Goal: Information Seeking & Learning: Learn about a topic

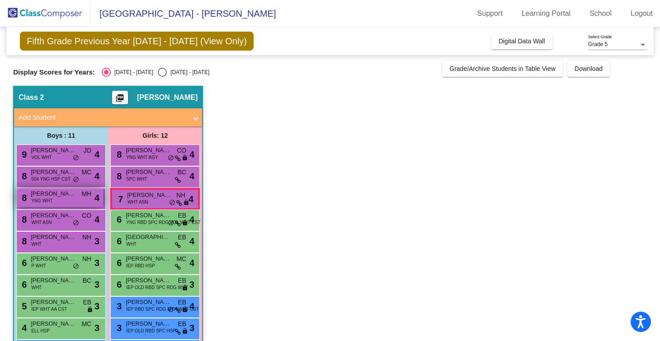
scroll to position [0, 0]
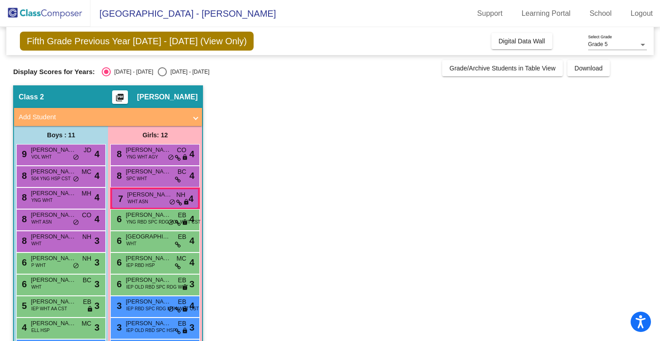
click at [105, 70] on div "Select an option" at bounding box center [106, 72] width 5 height 5
click at [106, 76] on input "[DATE] - [DATE]" at bounding box center [106, 76] width 0 height 0
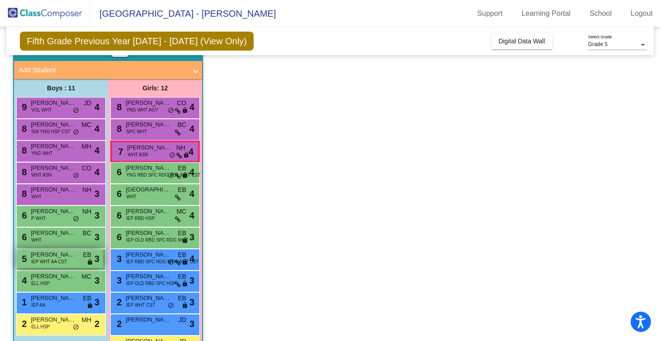
scroll to position [78, 0]
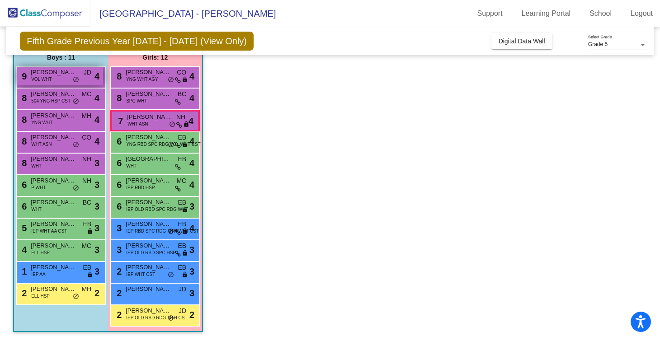
click at [62, 82] on div "9 [PERSON_NAME] VOL WHT JD lock do_not_disturb_alt 4" at bounding box center [60, 76] width 86 height 19
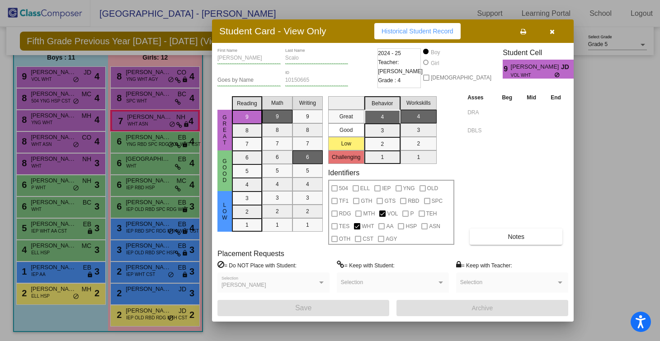
click at [552, 34] on icon "button" at bounding box center [552, 31] width 5 height 6
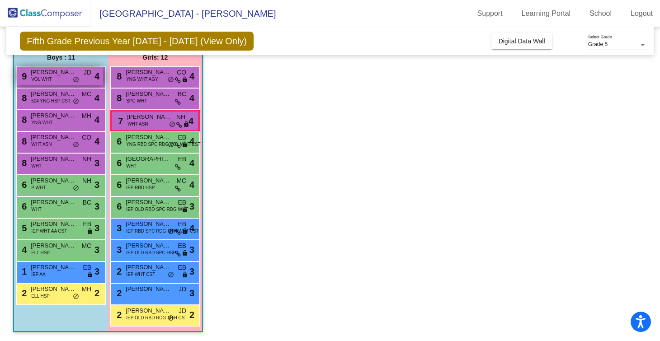
click at [57, 77] on div "9 [PERSON_NAME] VOL WHT JD lock do_not_disturb_alt 4" at bounding box center [60, 76] width 86 height 19
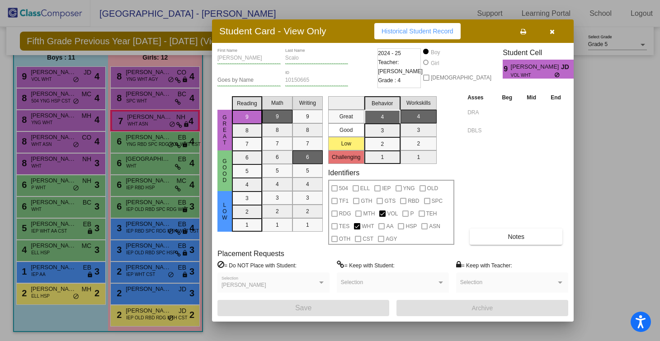
click at [553, 31] on icon "button" at bounding box center [552, 31] width 5 height 6
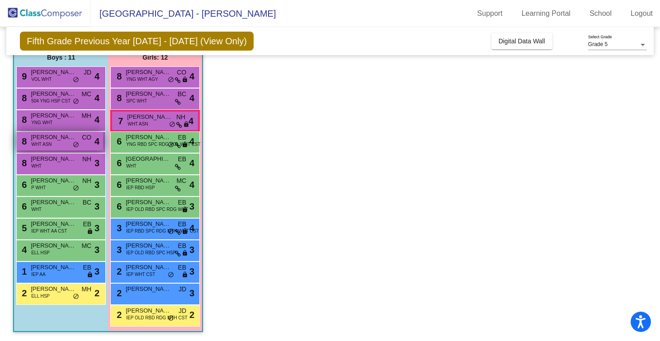
click at [41, 145] on span "WHT ASN" at bounding box center [41, 144] width 20 height 7
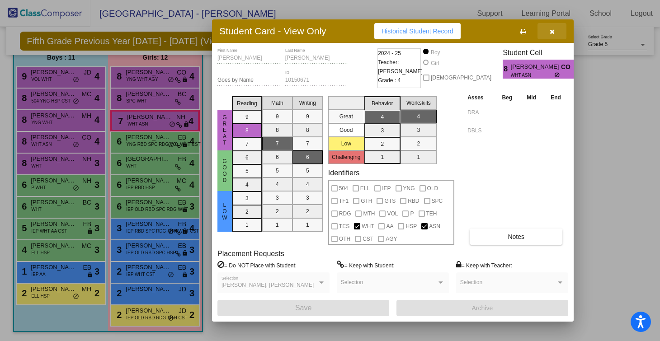
click at [557, 30] on button "button" at bounding box center [552, 31] width 29 height 16
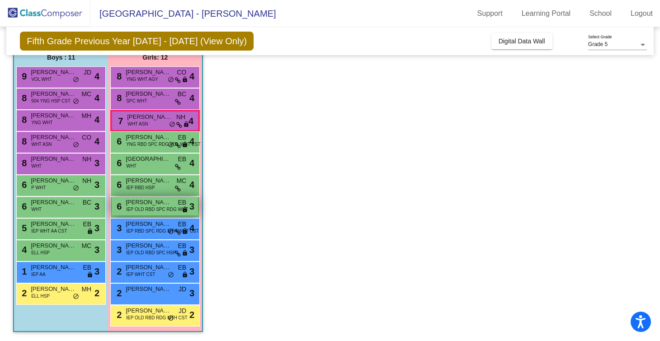
click at [132, 214] on div "6 [PERSON_NAME] ([PERSON_NAME] IEP OLD RBD SPC RDG WHT EB lock do_not_disturb_a…" at bounding box center [155, 206] width 86 height 19
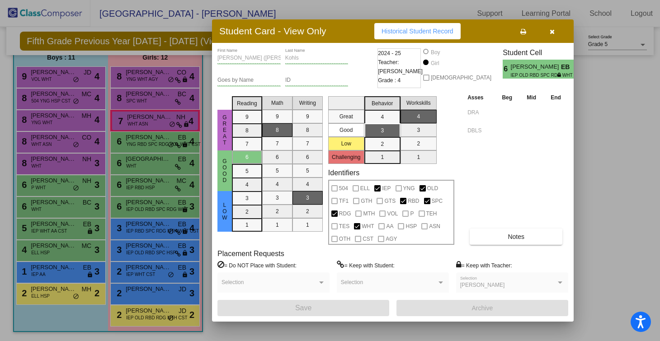
click at [555, 33] on button "button" at bounding box center [552, 31] width 29 height 16
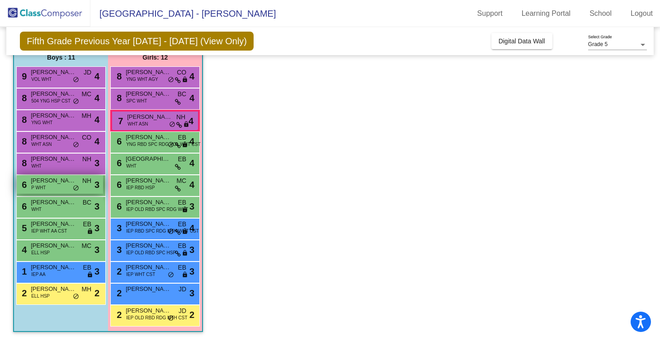
click at [43, 188] on span "P WHT" at bounding box center [38, 187] width 14 height 7
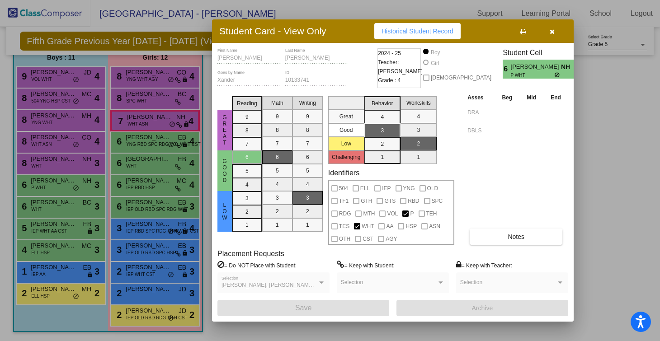
click at [550, 32] on icon "button" at bounding box center [552, 31] width 5 height 6
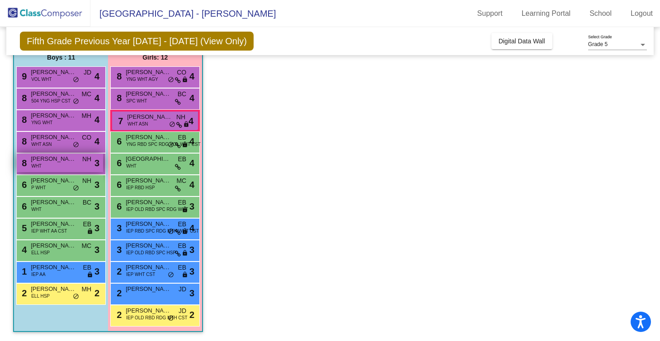
click at [47, 160] on span "[PERSON_NAME]" at bounding box center [53, 159] width 45 height 9
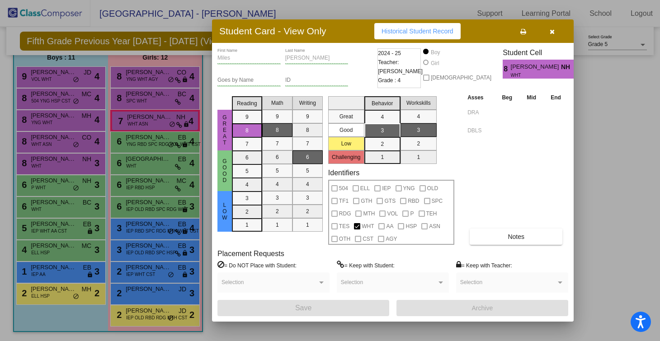
click at [554, 29] on icon "button" at bounding box center [552, 31] width 5 height 6
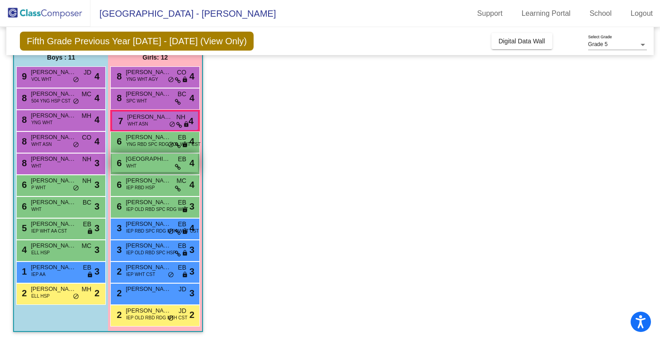
click at [143, 168] on div "6 [GEOGRAPHIC_DATA][PERSON_NAME] WHT EB lock do_not_disturb_alt 4" at bounding box center [155, 163] width 86 height 19
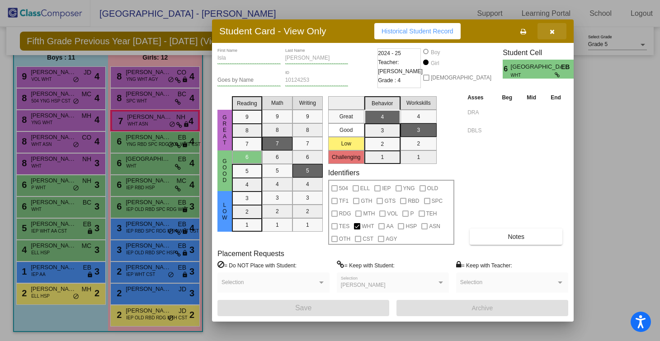
click at [552, 33] on icon "button" at bounding box center [552, 31] width 5 height 6
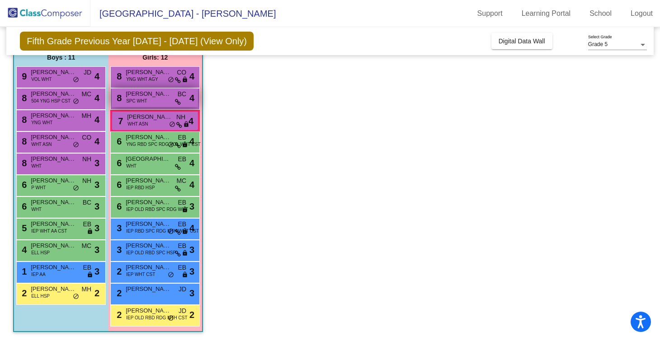
click at [136, 96] on span "[PERSON_NAME]" at bounding box center [148, 94] width 45 height 9
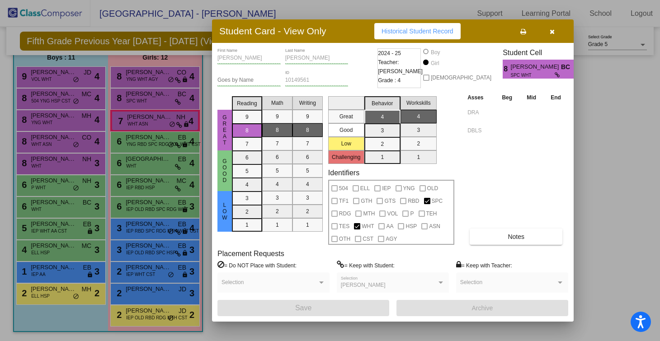
click at [553, 32] on icon "button" at bounding box center [552, 31] width 5 height 6
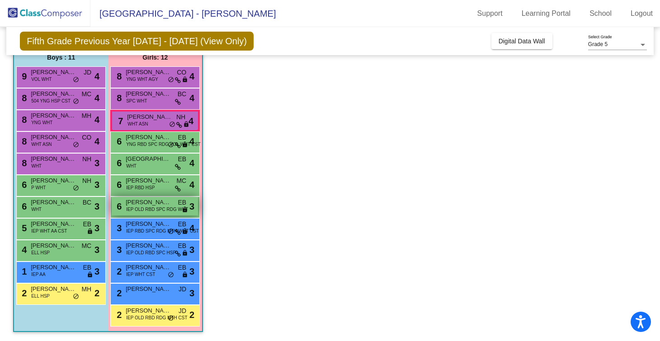
click at [146, 205] on span "[PERSON_NAME] ([PERSON_NAME]" at bounding box center [148, 202] width 45 height 9
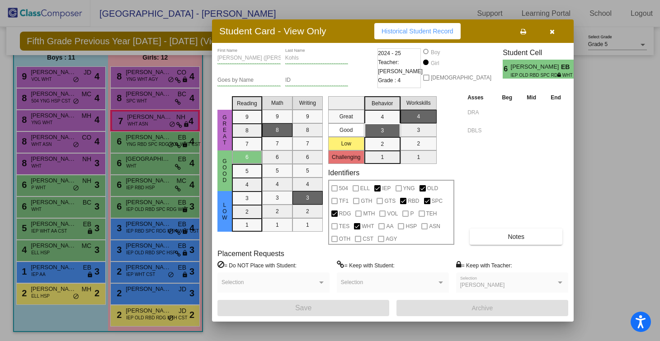
click at [553, 33] on icon "button" at bounding box center [552, 31] width 5 height 6
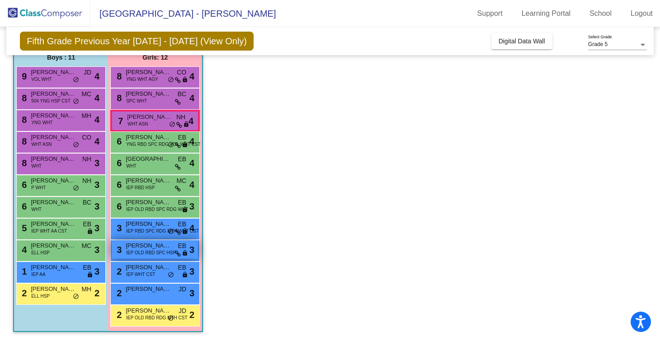
click at [134, 249] on span "[PERSON_NAME]" at bounding box center [148, 245] width 45 height 9
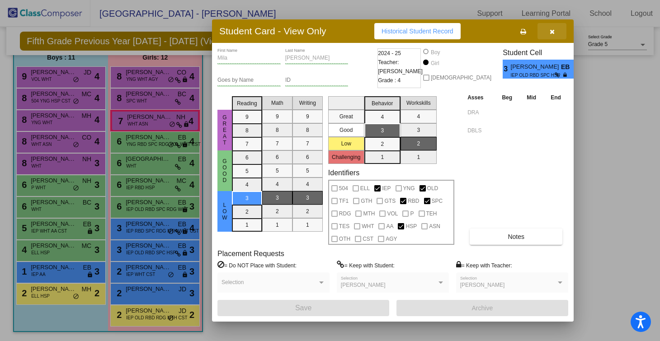
click at [547, 33] on button "button" at bounding box center [552, 31] width 29 height 16
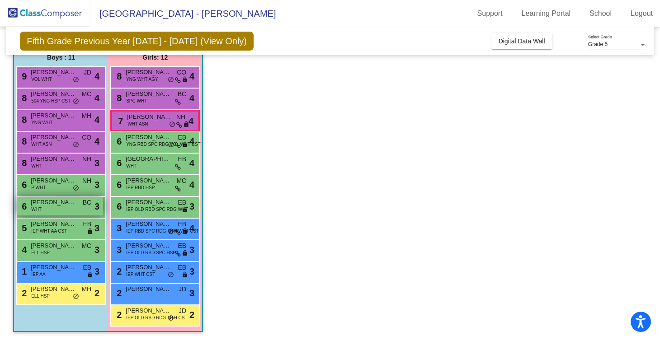
click at [37, 210] on span "WHT" at bounding box center [36, 209] width 10 height 7
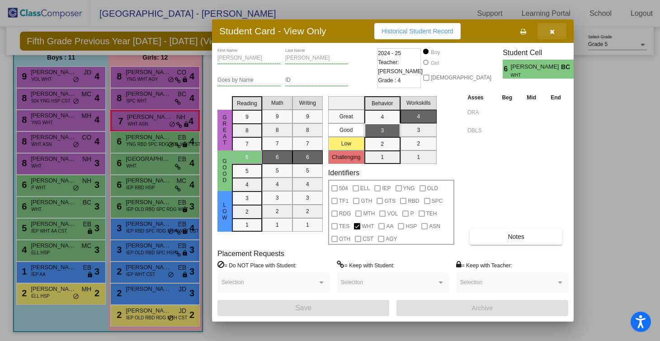
click at [554, 32] on icon "button" at bounding box center [552, 31] width 5 height 6
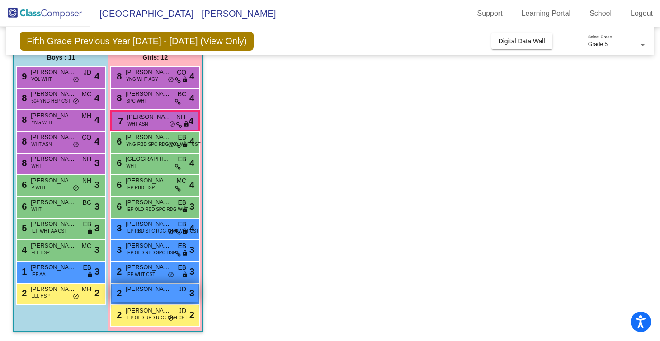
click at [138, 297] on div "2 [PERSON_NAME] JD lock do_not_disturb_alt 3" at bounding box center [155, 293] width 86 height 19
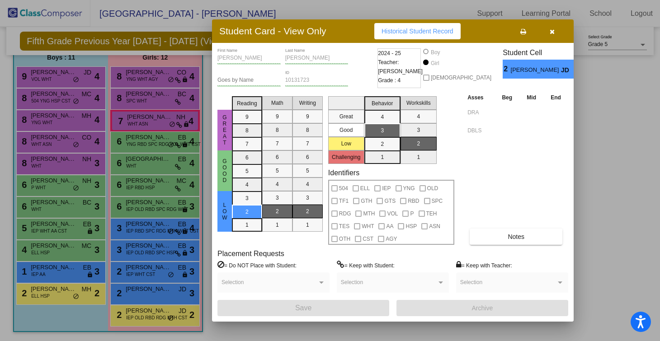
click at [557, 32] on button "button" at bounding box center [552, 31] width 29 height 16
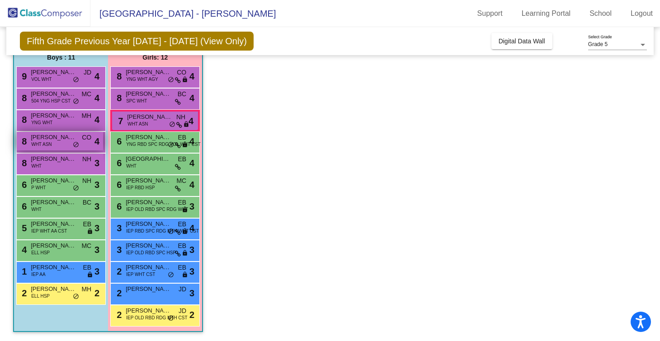
click at [41, 141] on span "WHT ASN" at bounding box center [41, 144] width 20 height 7
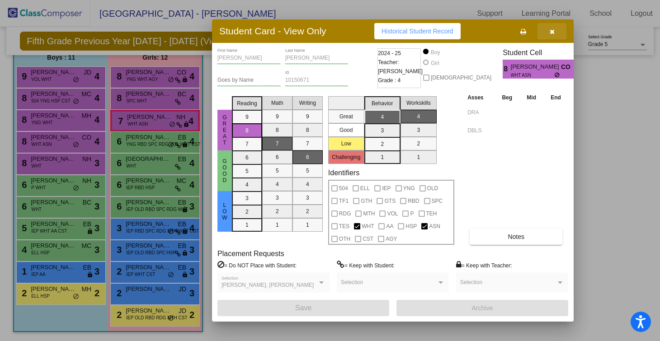
click at [553, 35] on button "button" at bounding box center [552, 31] width 29 height 16
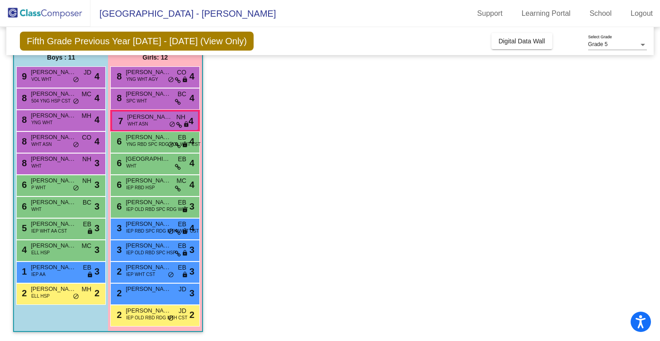
click at [254, 109] on app-classroom "Class 2 picture_as_pdf [PERSON_NAME] Add Student First Name Last Name Student I…" at bounding box center [330, 175] width 634 height 334
click at [53, 81] on div "9 [PERSON_NAME] VOL WHT JD lock do_not_disturb_alt 4" at bounding box center [60, 76] width 86 height 19
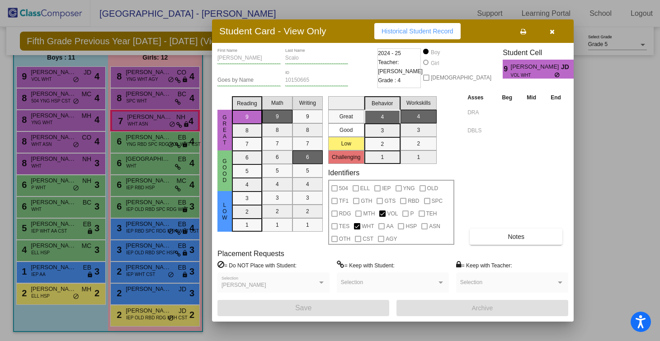
click at [546, 31] on button "button" at bounding box center [552, 31] width 29 height 16
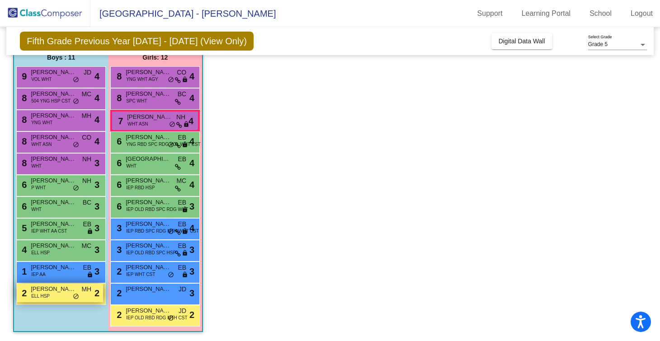
click at [46, 294] on span "ELL HSP" at bounding box center [40, 296] width 19 height 7
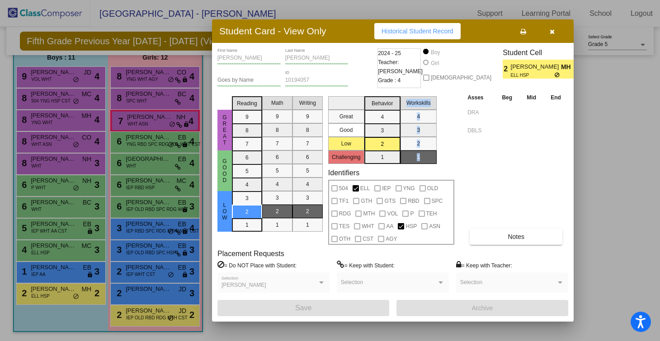
drag, startPoint x: 441, startPoint y: 157, endPoint x: 390, endPoint y: 157, distance: 51.5
click at [390, 157] on div "Great Good Low Challenging Behavior 4 3 2 1 Workskills 4 3 2 1" at bounding box center [391, 128] width 126 height 71
click at [611, 122] on div at bounding box center [330, 170] width 660 height 341
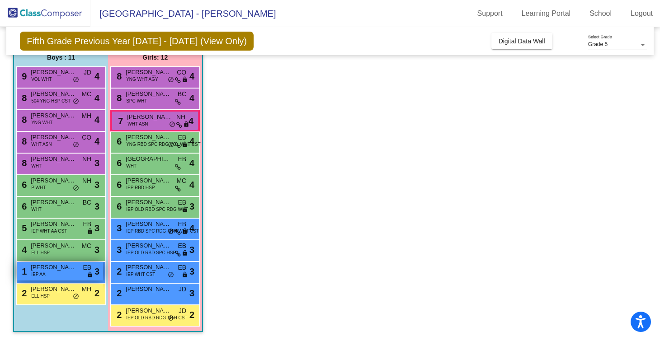
click at [42, 273] on span "IEP AA" at bounding box center [38, 274] width 14 height 7
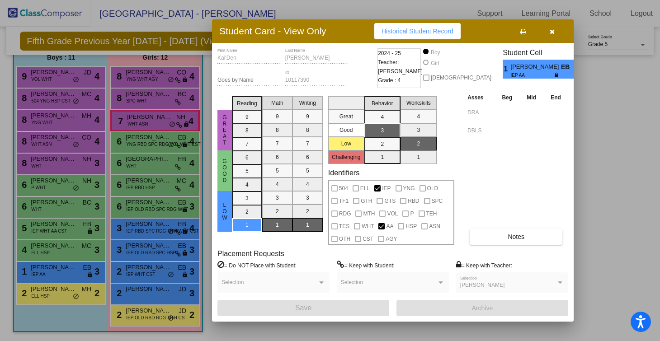
click at [525, 73] on span "IEP AA" at bounding box center [533, 75] width 44 height 7
click at [553, 33] on icon "button" at bounding box center [552, 31] width 5 height 6
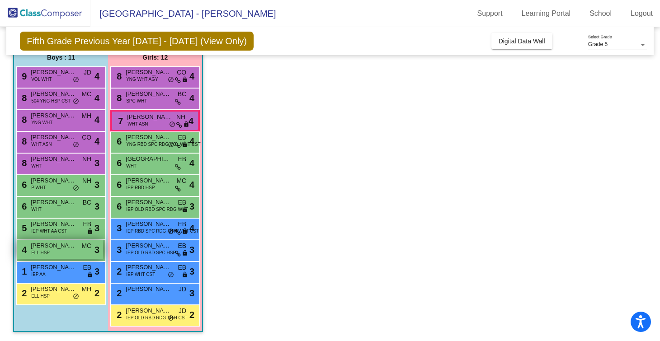
click at [44, 250] on span "ELL HSP" at bounding box center [40, 253] width 19 height 7
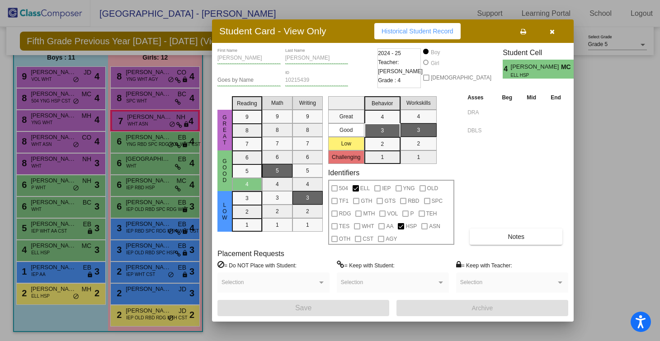
click at [556, 34] on button "button" at bounding box center [552, 31] width 29 height 16
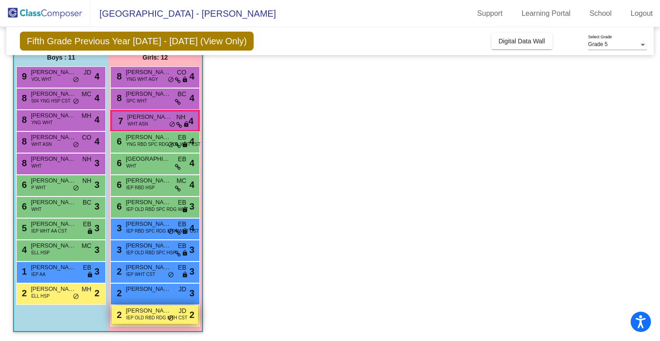
click at [157, 318] on span "IEP OLD RBD RDG MTH CST" at bounding box center [156, 318] width 61 height 7
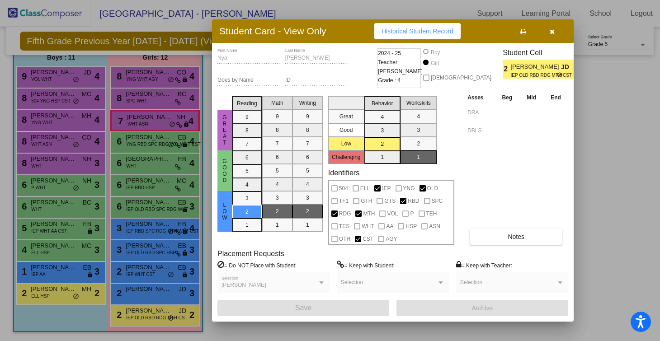
click at [554, 33] on icon "button" at bounding box center [552, 31] width 5 height 6
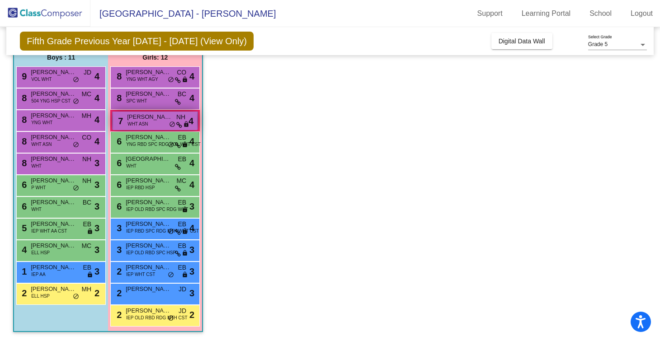
click at [140, 115] on span "[PERSON_NAME]" at bounding box center [149, 117] width 45 height 9
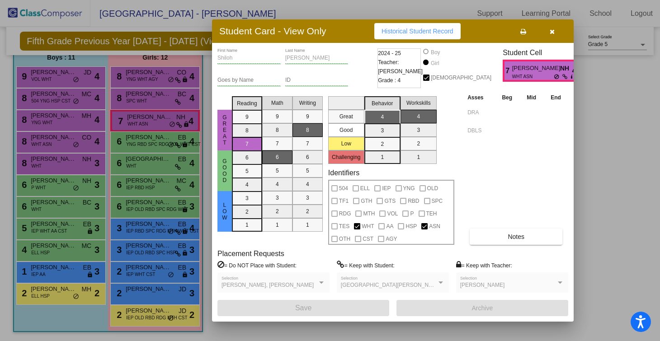
click at [548, 33] on button "button" at bounding box center [552, 31] width 29 height 16
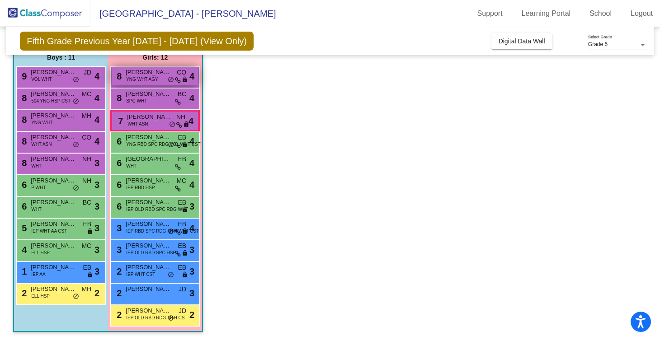
click at [148, 78] on span "YNG WHT AGY" at bounding box center [142, 79] width 32 height 7
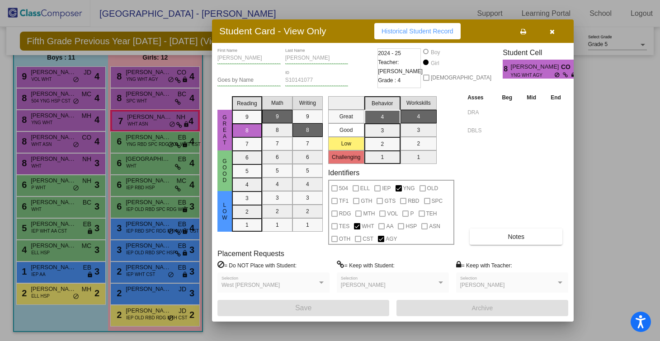
click at [555, 30] on button "button" at bounding box center [552, 31] width 29 height 16
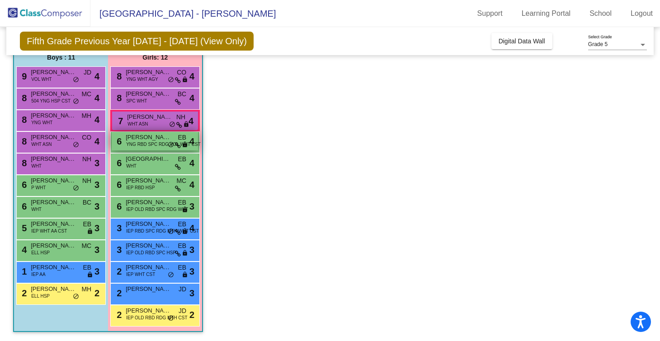
click at [144, 147] on span "YNG RBD SPC RDG VOL WHT CST" at bounding box center [163, 144] width 74 height 7
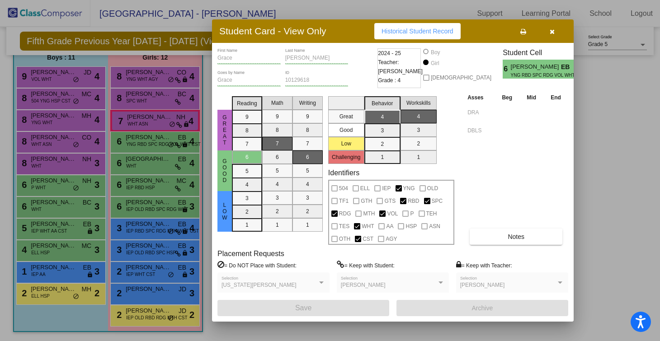
click at [141, 165] on div at bounding box center [330, 170] width 660 height 341
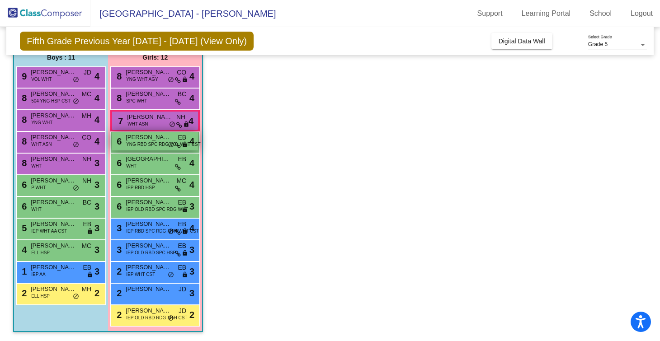
click at [145, 146] on span "YNG RBD SPC RDG VOL WHT CST" at bounding box center [163, 144] width 74 height 7
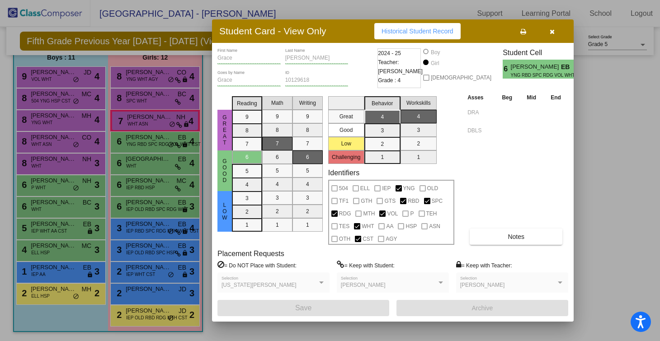
click at [139, 164] on div at bounding box center [330, 170] width 660 height 341
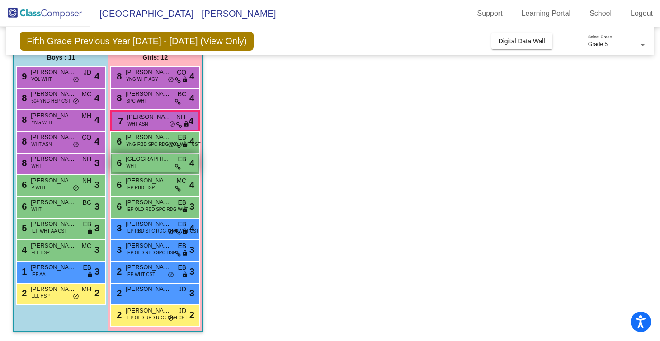
click at [133, 164] on span "WHT" at bounding box center [131, 166] width 10 height 7
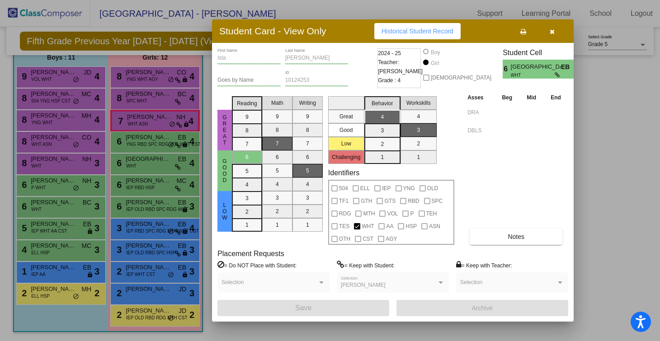
click at [133, 181] on div at bounding box center [330, 170] width 660 height 341
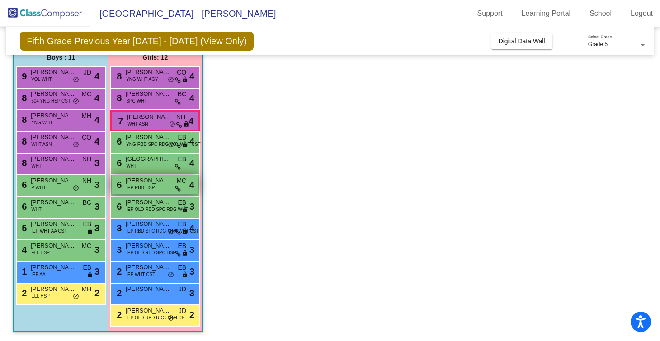
click at [133, 184] on span "[PERSON_NAME]" at bounding box center [148, 180] width 45 height 9
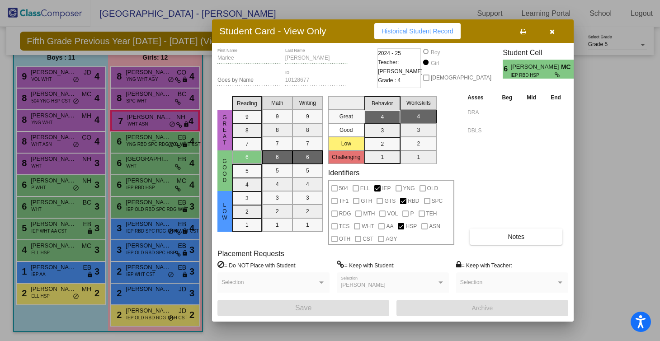
click at [137, 170] on div at bounding box center [330, 170] width 660 height 341
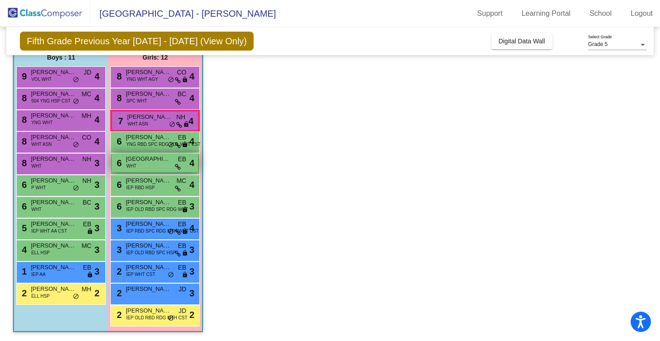
click at [139, 165] on div "6 [GEOGRAPHIC_DATA][PERSON_NAME] WHT EB lock do_not_disturb_alt 4" at bounding box center [155, 163] width 86 height 19
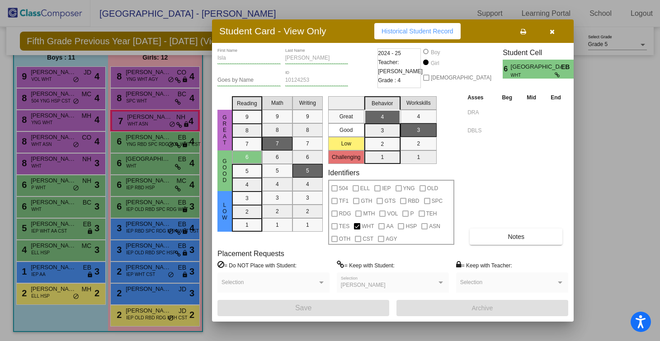
click at [554, 36] on button "button" at bounding box center [552, 31] width 29 height 16
